Goal: Information Seeking & Learning: Learn about a topic

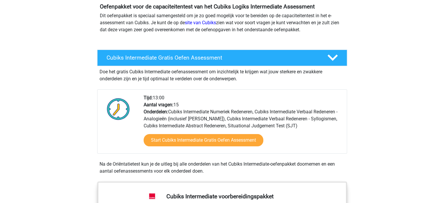
scroll to position [58, 0]
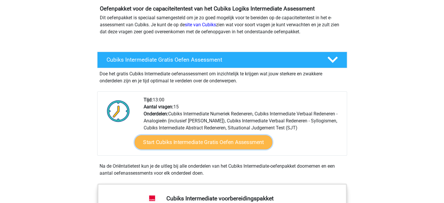
click at [234, 139] on link "Start Cubiks Intermediate Gratis Oefen Assessment" at bounding box center [203, 142] width 138 height 14
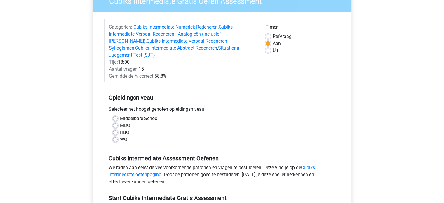
scroll to position [58, 0]
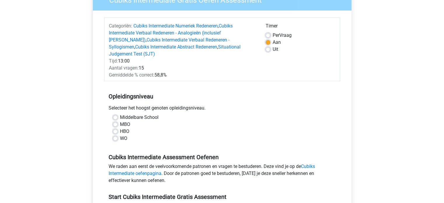
click at [120, 121] on label "MBO" at bounding box center [125, 124] width 10 height 7
click at [114, 121] on input "MBO" at bounding box center [115, 124] width 5 height 6
radio input "true"
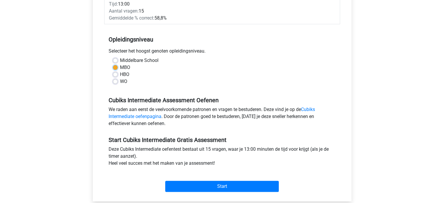
scroll to position [117, 0]
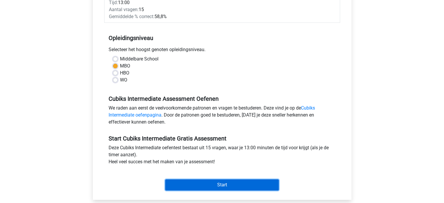
click at [223, 179] on input "Start" at bounding box center [221, 184] width 113 height 11
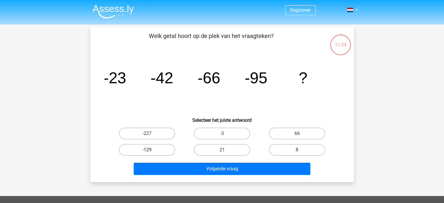
click at [164, 150] on label "-129" at bounding box center [147, 150] width 56 height 12
click at [151, 150] on input "-129" at bounding box center [149, 152] width 4 height 4
radio input "true"
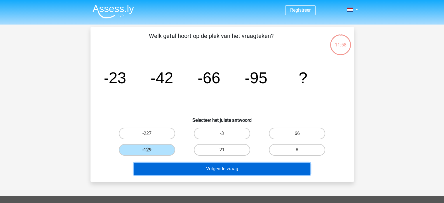
click at [244, 171] on button "Volgende vraag" at bounding box center [222, 168] width 176 height 12
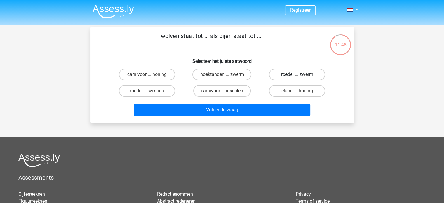
click at [296, 76] on label "roedel ... zwerm" at bounding box center [297, 75] width 56 height 12
click at [297, 76] on input "roedel ... zwerm" at bounding box center [299, 76] width 4 height 4
radio input "true"
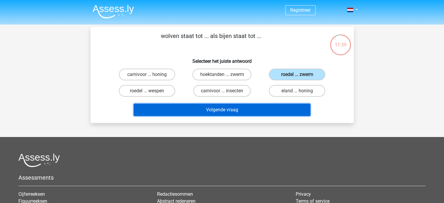
click at [228, 108] on button "Volgende vraag" at bounding box center [222, 110] width 176 height 12
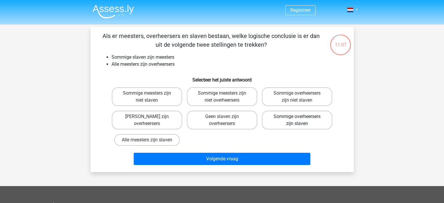
click at [315, 123] on label "Sommige overheersers zijn slaven" at bounding box center [297, 120] width 70 height 19
click at [301, 120] on input "Sommige overheersers zijn slaven" at bounding box center [299, 118] width 4 height 4
radio input "true"
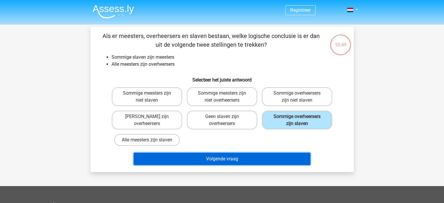
click at [244, 157] on button "Volgende vraag" at bounding box center [222, 159] width 176 height 12
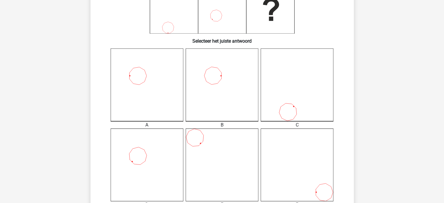
scroll to position [117, 0]
click at [149, 86] on icon at bounding box center [147, 84] width 73 height 73
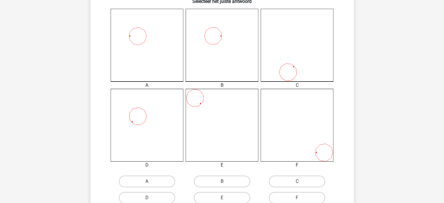
scroll to position [204, 0]
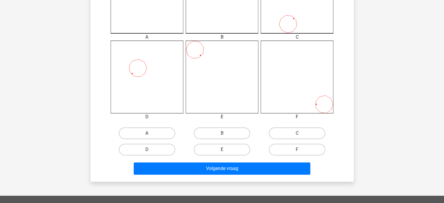
click at [164, 135] on label "A" at bounding box center [147, 133] width 56 height 12
click at [151, 135] on input "A" at bounding box center [149, 135] width 4 height 4
radio input "true"
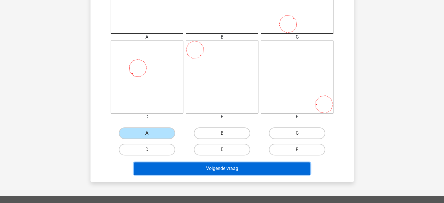
click at [205, 165] on button "Volgende vraag" at bounding box center [222, 168] width 176 height 12
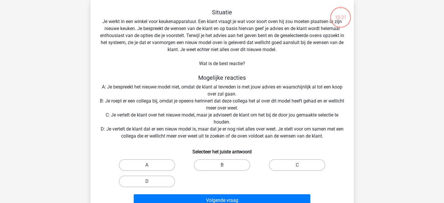
scroll to position [27, 0]
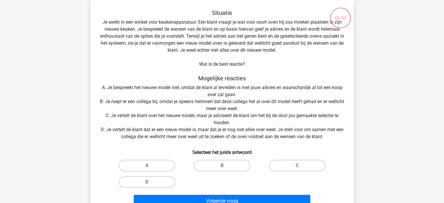
click at [158, 180] on label "D" at bounding box center [147, 182] width 56 height 12
click at [151, 182] on input "D" at bounding box center [149, 184] width 4 height 4
radio input "true"
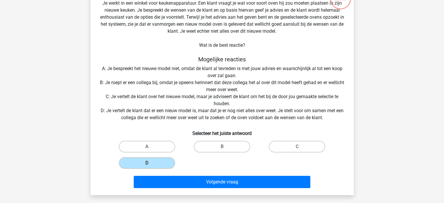
scroll to position [56, 0]
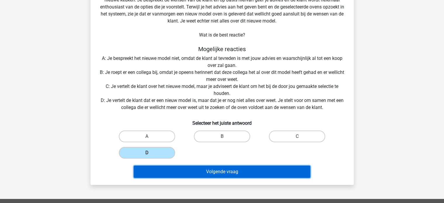
click at [248, 171] on button "Volgende vraag" at bounding box center [222, 171] width 176 height 12
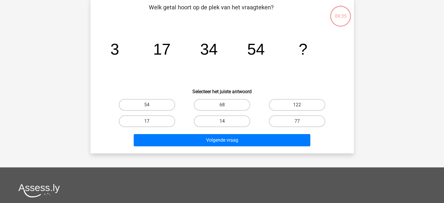
scroll to position [27, 0]
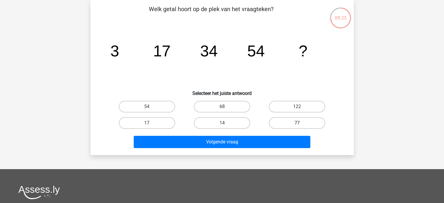
click at [321, 127] on label "77" at bounding box center [297, 123] width 56 height 12
click at [301, 127] on input "77" at bounding box center [299, 125] width 4 height 4
radio input "true"
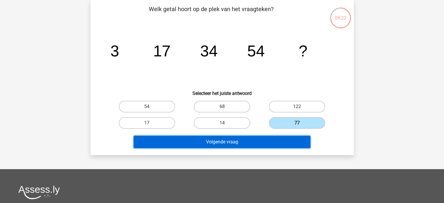
click at [299, 139] on button "Volgende vraag" at bounding box center [222, 142] width 176 height 12
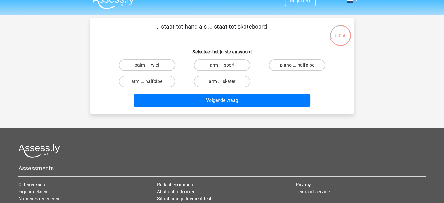
scroll to position [0, 0]
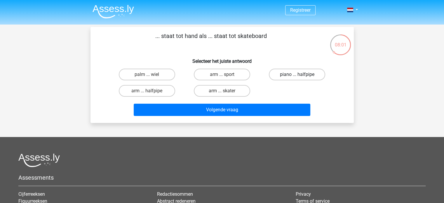
click at [286, 78] on label "piano ... halfpipe" at bounding box center [297, 75] width 56 height 12
click at [297, 78] on input "piano ... halfpipe" at bounding box center [299, 76] width 4 height 4
radio input "true"
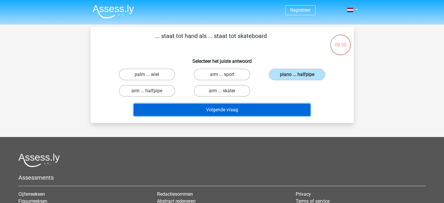
click at [281, 111] on button "Volgende vraag" at bounding box center [222, 110] width 176 height 12
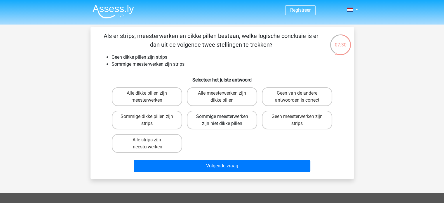
click at [249, 122] on label "Sommige meesterwerken zijn niet dikke pillen" at bounding box center [222, 120] width 70 height 19
click at [225, 120] on input "Sommige meesterwerken zijn niet dikke pillen" at bounding box center [224, 118] width 4 height 4
radio input "true"
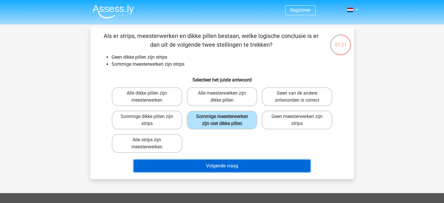
click at [245, 163] on button "Volgende vraag" at bounding box center [222, 166] width 176 height 12
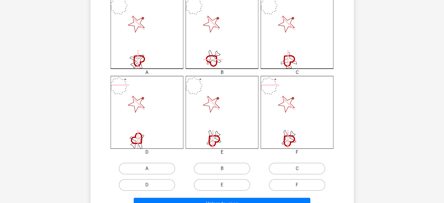
scroll to position [173, 0]
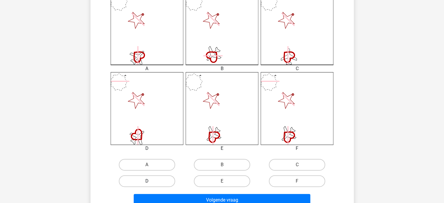
click at [162, 182] on label "D" at bounding box center [147, 181] width 56 height 12
click at [151, 182] on input "D" at bounding box center [149, 183] width 4 height 4
radio input "true"
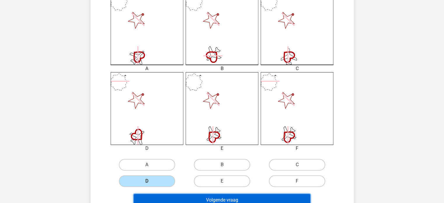
click at [198, 198] on button "Volgende vraag" at bounding box center [222, 200] width 176 height 12
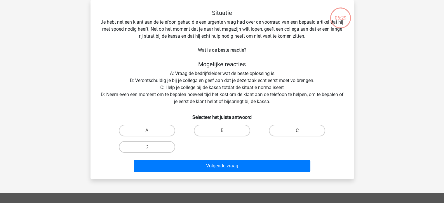
scroll to position [27, 0]
click at [219, 123] on div "B" at bounding box center [221, 130] width 75 height 16
click at [222, 127] on label "B" at bounding box center [222, 131] width 56 height 12
click at [222, 130] on input "B" at bounding box center [224, 132] width 4 height 4
radio input "true"
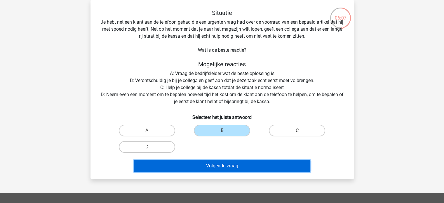
click at [237, 160] on button "Volgende vraag" at bounding box center [222, 166] width 176 height 12
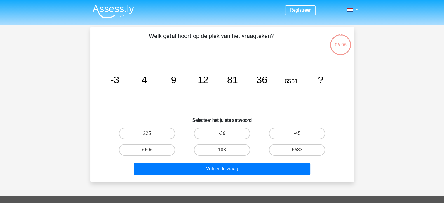
scroll to position [0, 0]
drag, startPoint x: 203, startPoint y: 86, endPoint x: 199, endPoint y: 102, distance: 16.4
click at [199, 102] on icon "image/svg+xml -3 4 9 12 81 36 6561 ?" at bounding box center [221, 83] width 235 height 59
click at [225, 151] on input "108" at bounding box center [224, 152] width 4 height 4
radio input "true"
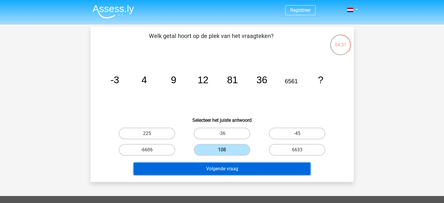
click at [233, 167] on button "Volgende vraag" at bounding box center [222, 168] width 176 height 12
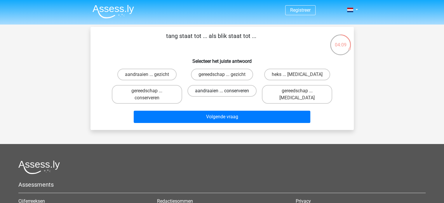
click at [242, 91] on label "aandraaien ... conserveren" at bounding box center [221, 91] width 69 height 12
click at [225, 91] on input "aandraaien ... conserveren" at bounding box center [224, 93] width 4 height 4
radio input "true"
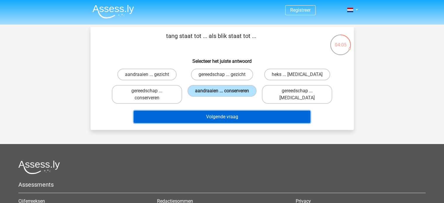
drag, startPoint x: 236, startPoint y: 117, endPoint x: 278, endPoint y: 113, distance: 42.8
click at [236, 117] on button "Volgende vraag" at bounding box center [222, 117] width 176 height 12
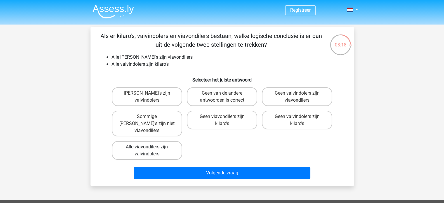
click at [168, 145] on label "Alle viavondilers zijn vaivindolers" at bounding box center [147, 150] width 70 height 19
click at [151, 147] on input "Alle viavondilers zijn vaivindolers" at bounding box center [149, 149] width 4 height 4
radio input "true"
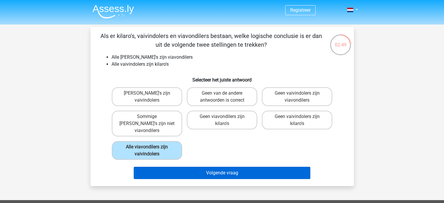
drag, startPoint x: 240, startPoint y: 158, endPoint x: 244, endPoint y: 163, distance: 6.5
click at [240, 162] on div "Volgende vraag" at bounding box center [222, 171] width 244 height 19
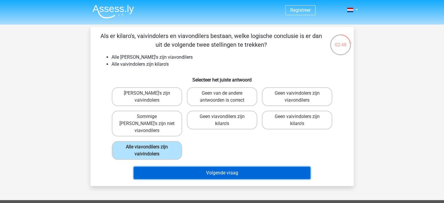
click at [244, 167] on button "Volgende vraag" at bounding box center [222, 173] width 176 height 12
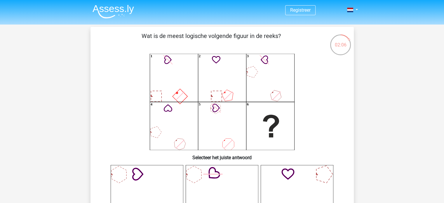
click at [292, 75] on icon "1 2 3 4 5 6" at bounding box center [221, 102] width 235 height 96
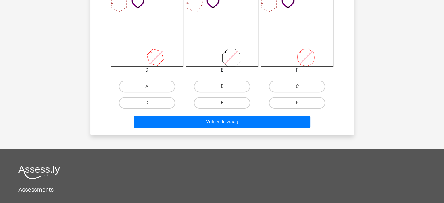
scroll to position [263, 0]
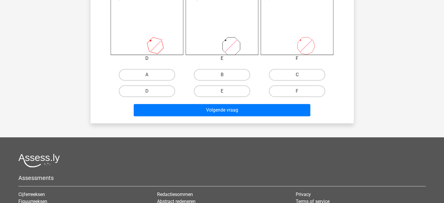
click at [292, 73] on label "C" at bounding box center [297, 75] width 56 height 12
click at [297, 75] on input "C" at bounding box center [299, 77] width 4 height 4
radio input "true"
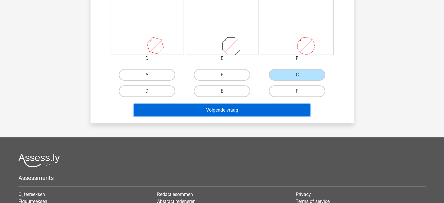
click at [274, 105] on button "Volgende vraag" at bounding box center [222, 110] width 176 height 12
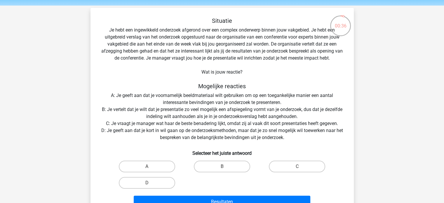
scroll to position [29, 0]
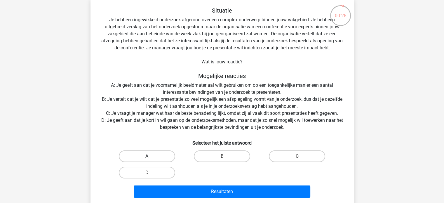
click at [152, 156] on label "A" at bounding box center [147, 156] width 56 height 12
click at [151, 156] on input "A" at bounding box center [149, 158] width 4 height 4
radio input "true"
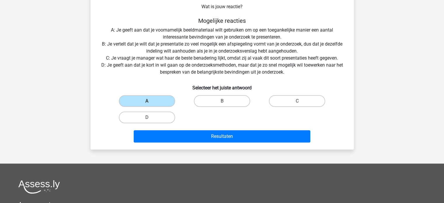
scroll to position [88, 0]
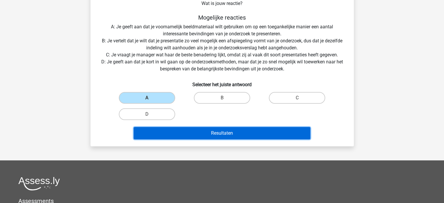
click at [253, 132] on button "Resultaten" at bounding box center [222, 133] width 176 height 12
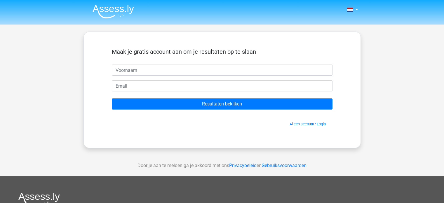
click at [217, 73] on input "text" at bounding box center [222, 69] width 221 height 11
type input "Nathan"
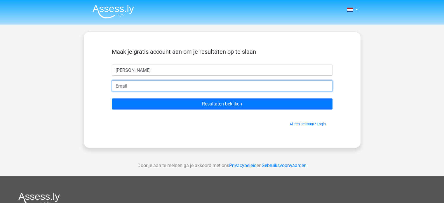
type input "n"
type input "derbderp@gmail.com"
click at [112, 98] on input "Resultaten bekijken" at bounding box center [222, 103] width 221 height 11
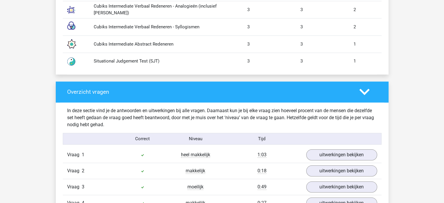
scroll to position [642, 0]
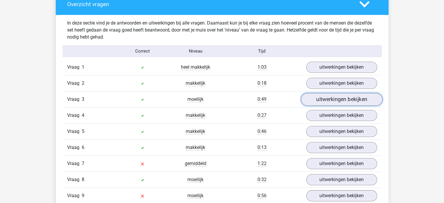
click at [323, 97] on link "uitwerkingen bekijken" at bounding box center [340, 99] width 81 height 13
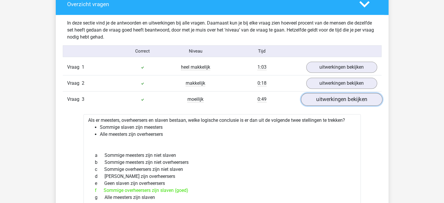
click at [323, 97] on link "uitwerkingen bekijken" at bounding box center [340, 99] width 81 height 13
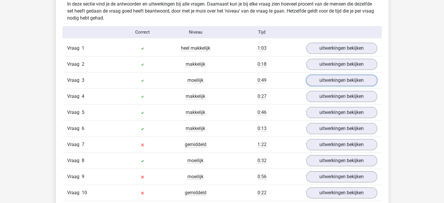
scroll to position [671, 0]
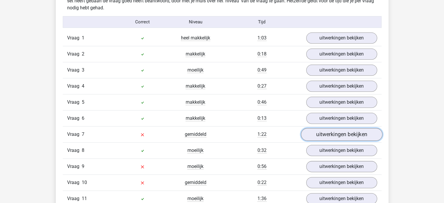
click at [326, 128] on link "uitwerkingen bekijken" at bounding box center [340, 134] width 81 height 13
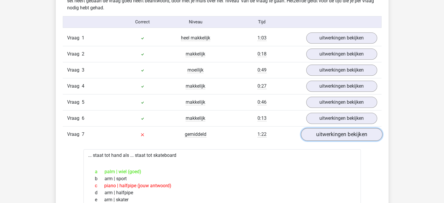
click at [345, 130] on link "uitwerkingen bekijken" at bounding box center [340, 134] width 81 height 13
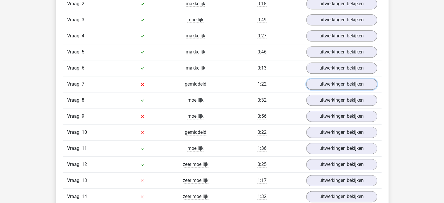
scroll to position [758, 0]
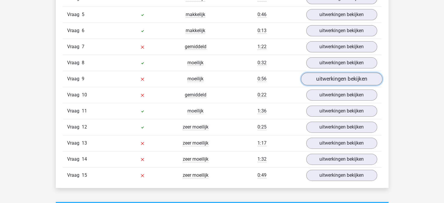
click at [330, 77] on link "uitwerkingen bekijken" at bounding box center [340, 78] width 81 height 13
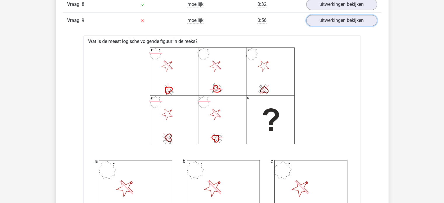
scroll to position [729, 0]
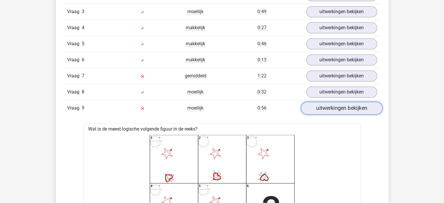
click at [335, 106] on link "uitwerkingen bekijken" at bounding box center [340, 108] width 81 height 13
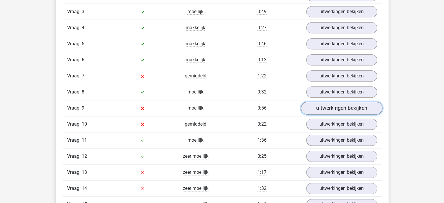
scroll to position [758, 0]
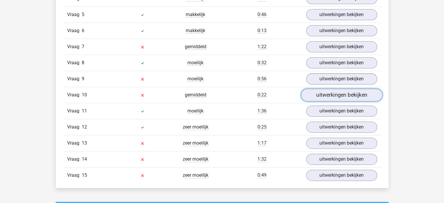
click at [339, 94] on link "uitwerkingen bekijken" at bounding box center [340, 94] width 81 height 13
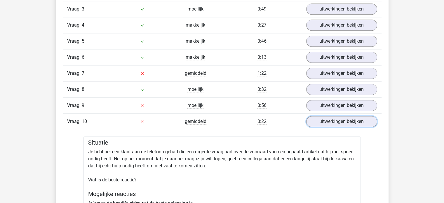
scroll to position [729, 0]
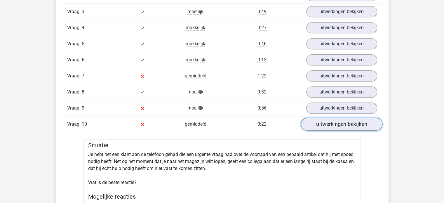
click at [339, 121] on link "uitwerkingen bekijken" at bounding box center [340, 124] width 81 height 13
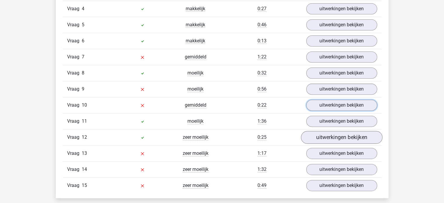
scroll to position [758, 0]
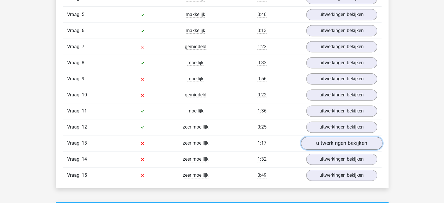
click at [341, 140] on link "uitwerkingen bekijken" at bounding box center [340, 143] width 81 height 13
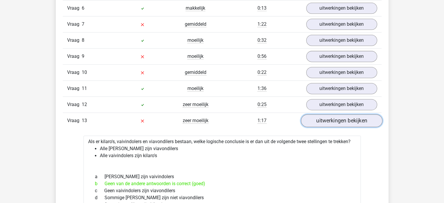
scroll to position [788, 0]
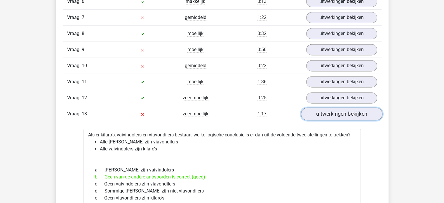
click at [343, 113] on link "uitwerkingen bekijken" at bounding box center [340, 113] width 81 height 13
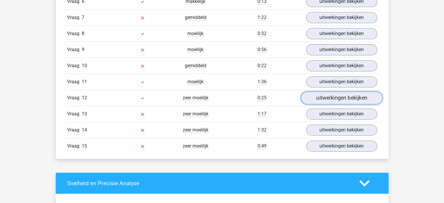
click at [343, 97] on link "uitwerkingen bekijken" at bounding box center [340, 97] width 81 height 13
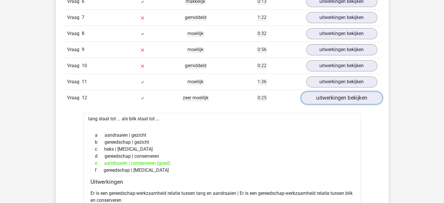
click at [343, 97] on link "uitwerkingen bekijken" at bounding box center [340, 97] width 81 height 13
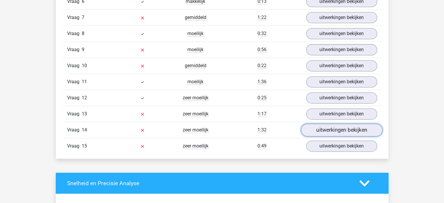
click at [345, 125] on link "uitwerkingen bekijken" at bounding box center [340, 129] width 81 height 13
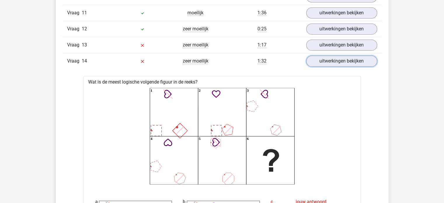
scroll to position [846, 0]
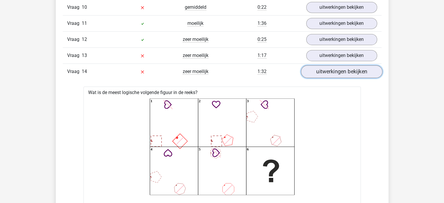
click at [335, 71] on link "uitwerkingen bekijken" at bounding box center [340, 71] width 81 height 13
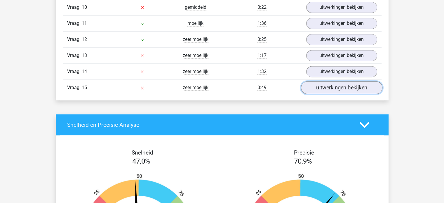
click at [324, 87] on link "uitwerkingen bekijken" at bounding box center [340, 87] width 81 height 13
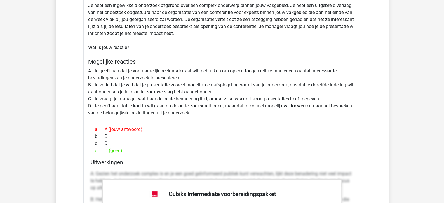
scroll to position [904, 0]
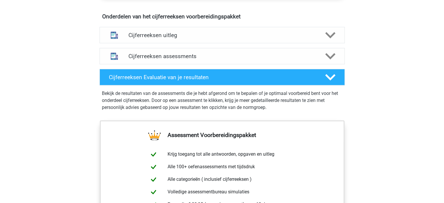
scroll to position [350, 0]
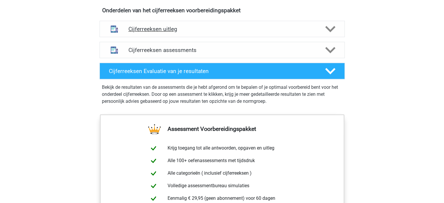
click at [332, 34] on icon at bounding box center [330, 29] width 10 height 10
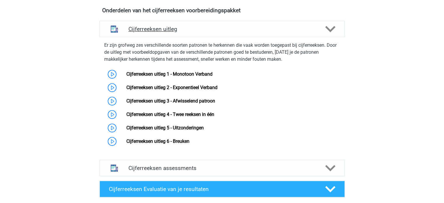
click at [332, 34] on icon at bounding box center [330, 29] width 10 height 10
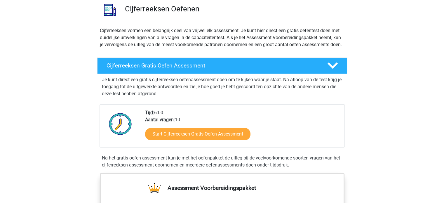
scroll to position [0, 0]
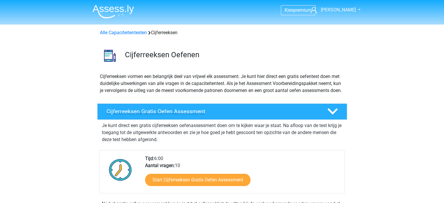
click at [275, 111] on div "Cijferreeksen Gratis Oefen Assessment" at bounding box center [222, 111] width 250 height 16
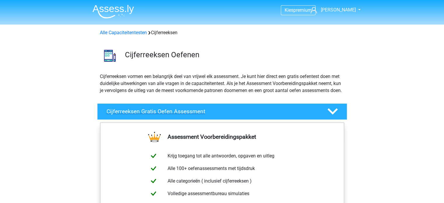
click at [336, 113] on icon at bounding box center [332, 111] width 10 height 10
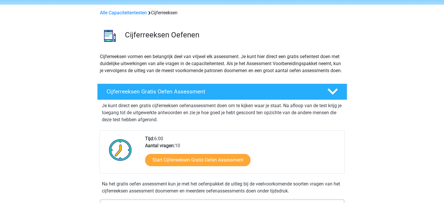
scroll to position [29, 0]
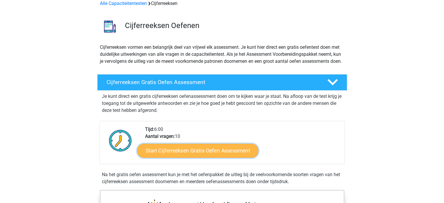
click at [225, 157] on link "Start Cijferreeksen Gratis Oefen Assessment" at bounding box center [197, 150] width 121 height 14
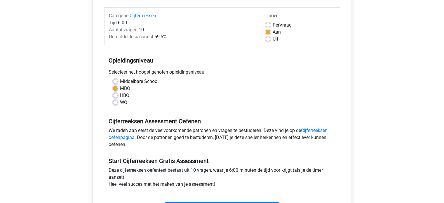
scroll to position [117, 0]
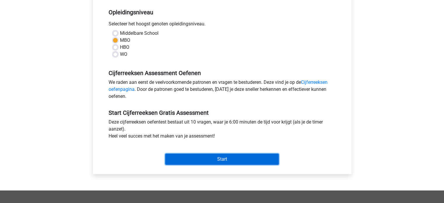
click at [225, 161] on input "Start" at bounding box center [221, 158] width 113 height 11
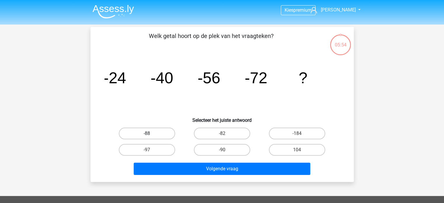
click at [162, 134] on label "-88" at bounding box center [147, 133] width 56 height 12
click at [151, 134] on input "-88" at bounding box center [149, 135] width 4 height 4
radio input "true"
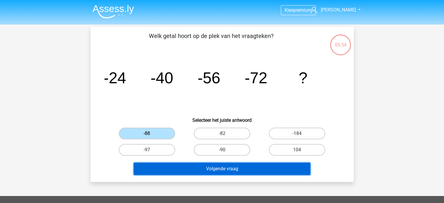
click at [204, 172] on button "Volgende vraag" at bounding box center [222, 168] width 176 height 12
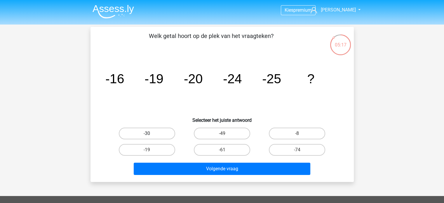
drag, startPoint x: 169, startPoint y: 133, endPoint x: 172, endPoint y: 137, distance: 4.2
click at [169, 133] on label "-30" at bounding box center [147, 133] width 56 height 12
click at [151, 133] on input "-30" at bounding box center [149, 135] width 4 height 4
radio input "true"
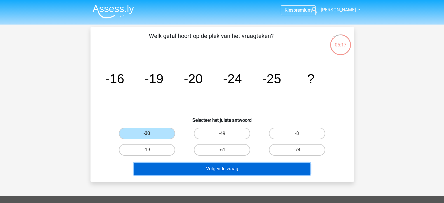
click at [211, 162] on button "Volgende vraag" at bounding box center [222, 168] width 176 height 12
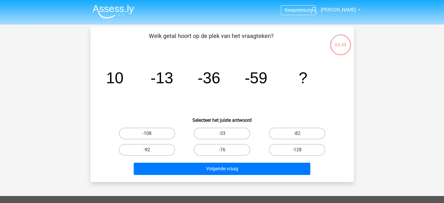
click at [145, 146] on label "-92" at bounding box center [147, 150] width 56 height 12
click at [147, 150] on input "-92" at bounding box center [149, 152] width 4 height 4
radio input "true"
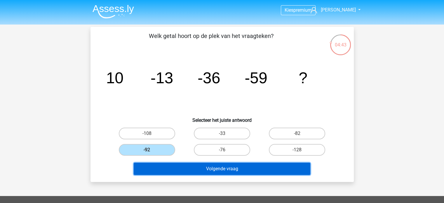
click at [282, 167] on button "Volgende vraag" at bounding box center [222, 168] width 176 height 12
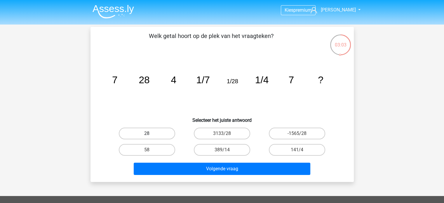
click at [156, 134] on label "28" at bounding box center [147, 133] width 56 height 12
click at [151, 134] on input "28" at bounding box center [149, 135] width 4 height 4
radio input "true"
click at [358, 140] on div "01:41 Vraag 4 van de 10 Categorie: cijferreeksen set 1 Welk getal hoort op de p…" at bounding box center [222, 104] width 272 height 155
click at [375, 106] on div "Kies premium [PERSON_NAME] [EMAIL_ADDRESS][DOMAIN_NAME] 7" at bounding box center [222, 175] width 444 height 350
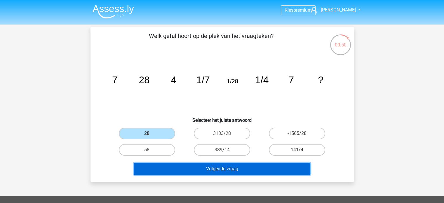
drag, startPoint x: 221, startPoint y: 164, endPoint x: 293, endPoint y: 170, distance: 72.6
click at [221, 164] on button "Volgende vraag" at bounding box center [222, 168] width 176 height 12
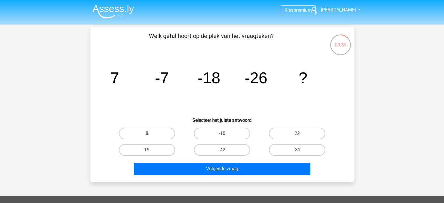
click at [272, 144] on label "-31" at bounding box center [297, 150] width 56 height 12
click at [297, 150] on input "-31" at bounding box center [299, 152] width 4 height 4
radio input "true"
click at [273, 161] on div "Volgende vraag" at bounding box center [222, 167] width 244 height 19
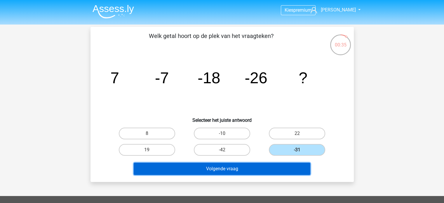
click at [288, 167] on button "Volgende vraag" at bounding box center [222, 168] width 176 height 12
